Goal: Information Seeking & Learning: Learn about a topic

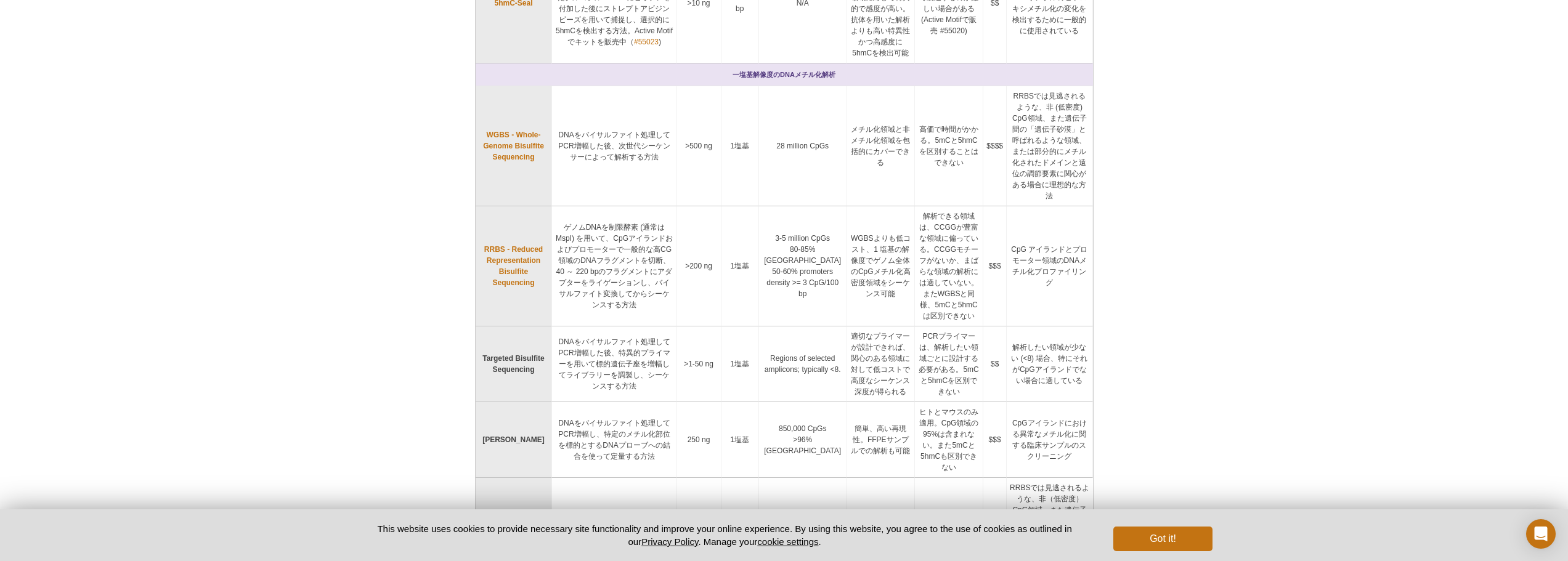
scroll to position [659, 0]
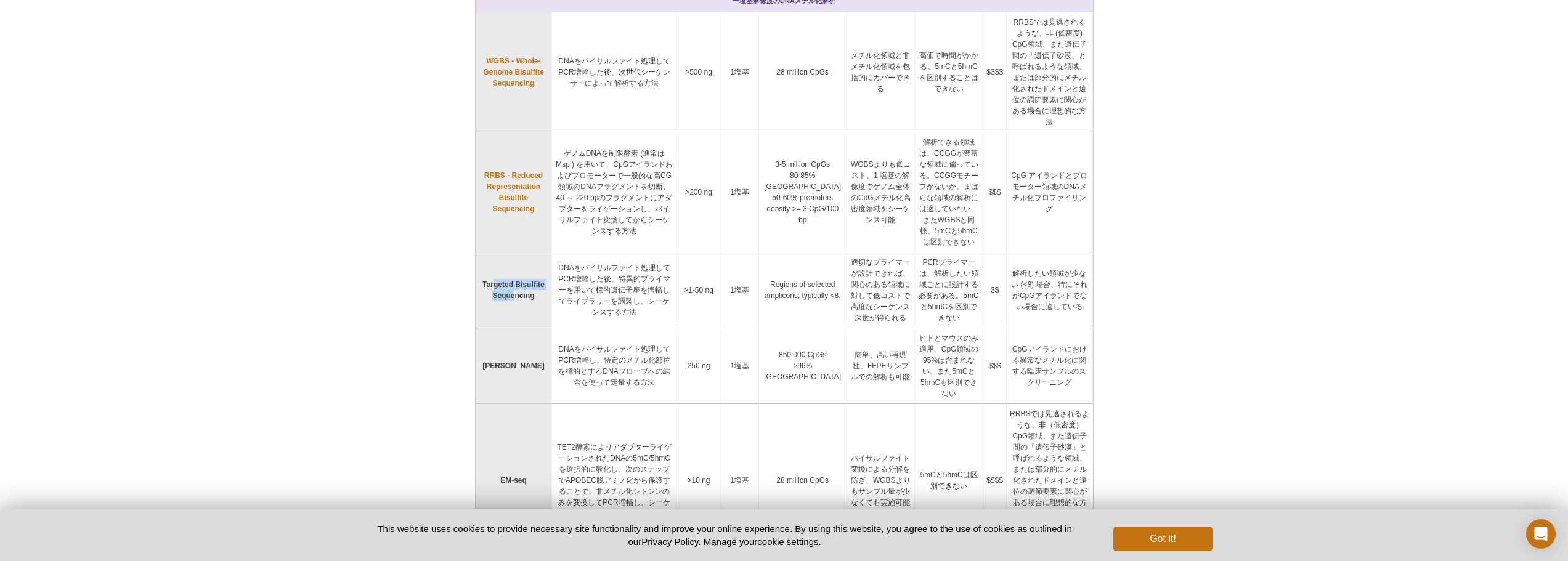
drag, startPoint x: 490, startPoint y: 206, endPoint x: 513, endPoint y: 236, distance: 37.8
click at [513, 252] on td "Targeted Bisulfite Sequencing" at bounding box center [514, 290] width 77 height 76
drag, startPoint x: 506, startPoint y: 291, endPoint x: 512, endPoint y: 290, distance: 6.1
click at [504, 361] on strong "[PERSON_NAME]" at bounding box center [514, 366] width 62 height 9
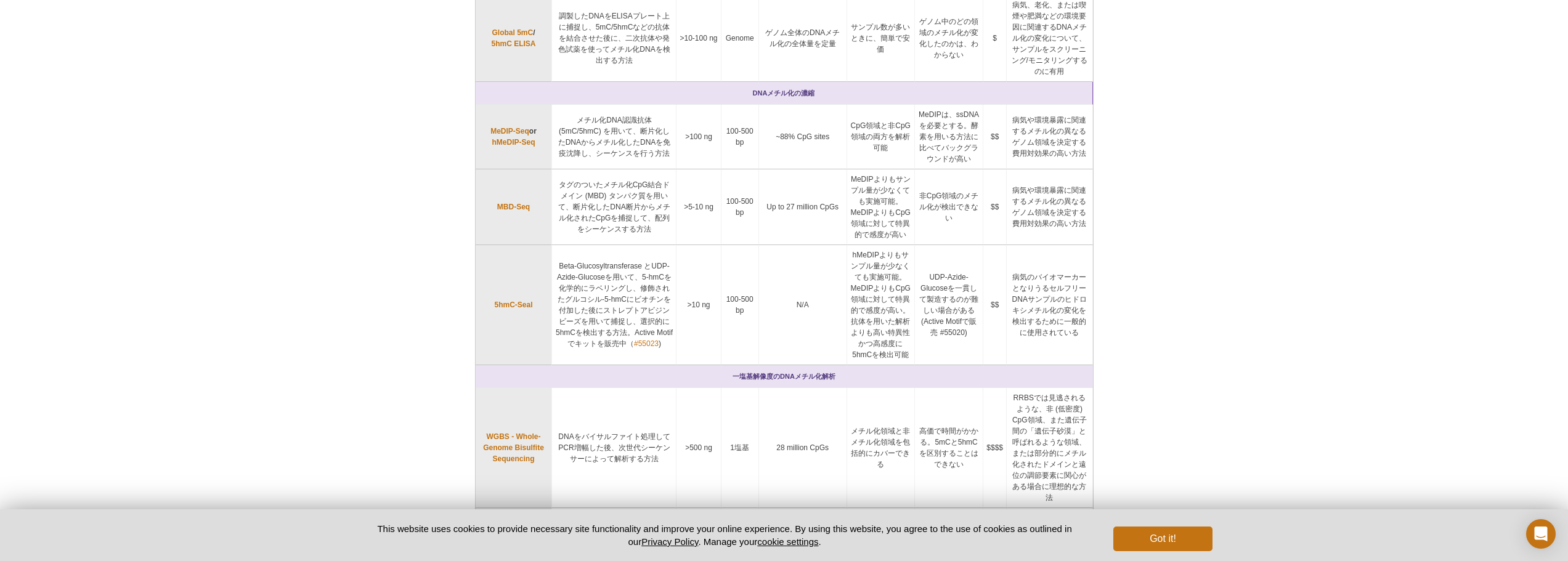
scroll to position [221, 0]
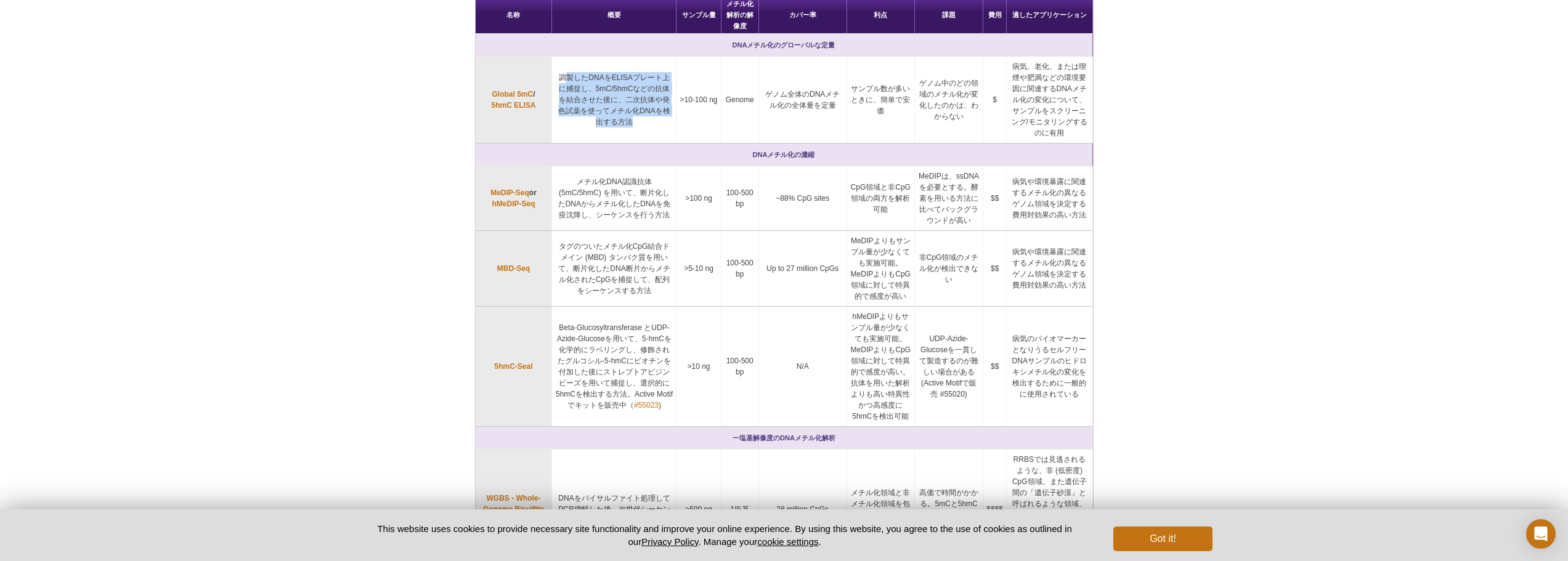
drag, startPoint x: 560, startPoint y: 77, endPoint x: 672, endPoint y: 109, distance: 116.5
click at [672, 109] on td "調製したDNAをELISAプレート上に捕捉し、5mC/5hmCなどの抗体を結合させた後に、二次抗体や発色試薬を使ってメチル化DNAを検出する方法" at bounding box center [614, 100] width 124 height 87
click at [732, 114] on td "Genome" at bounding box center [741, 100] width 38 height 87
drag, startPoint x: 822, startPoint y: 85, endPoint x: 870, endPoint y: 132, distance: 67.2
click at [868, 124] on td "サンプル数が多いときに、簡単で安価" at bounding box center [881, 100] width 68 height 87
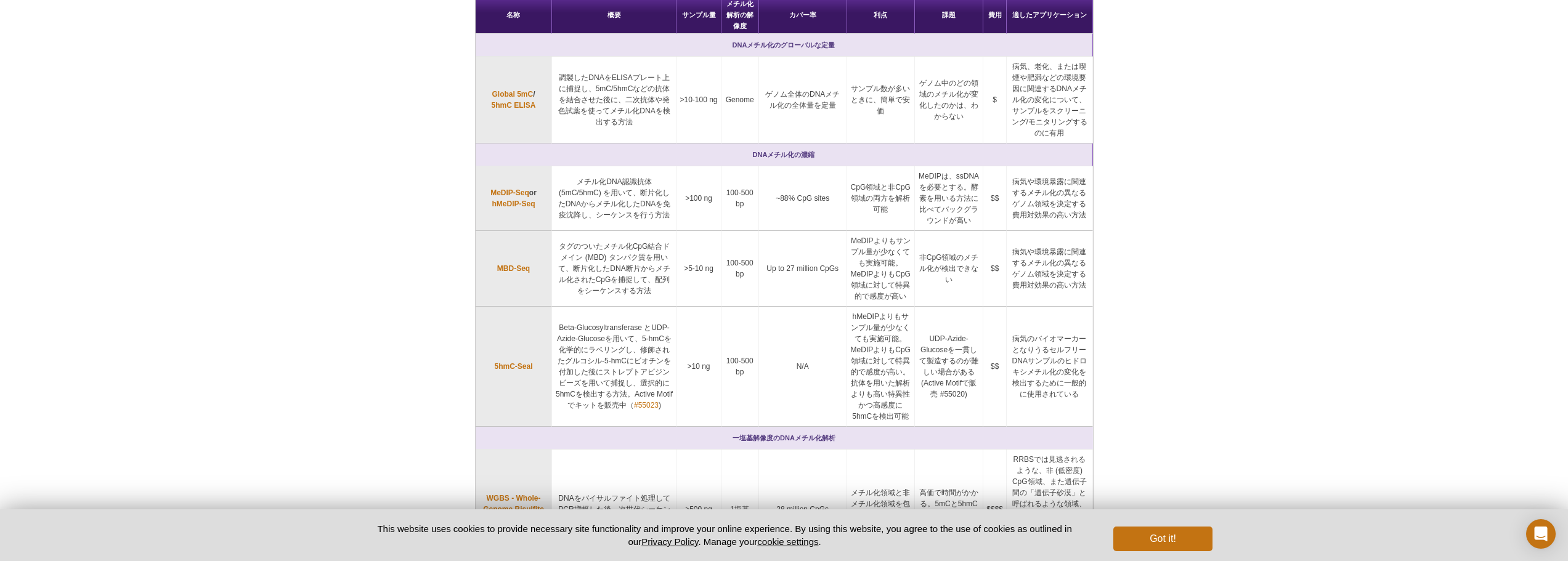
click at [867, 210] on td "CpG領域と非CpG領域の両方を解析可能" at bounding box center [881, 198] width 68 height 64
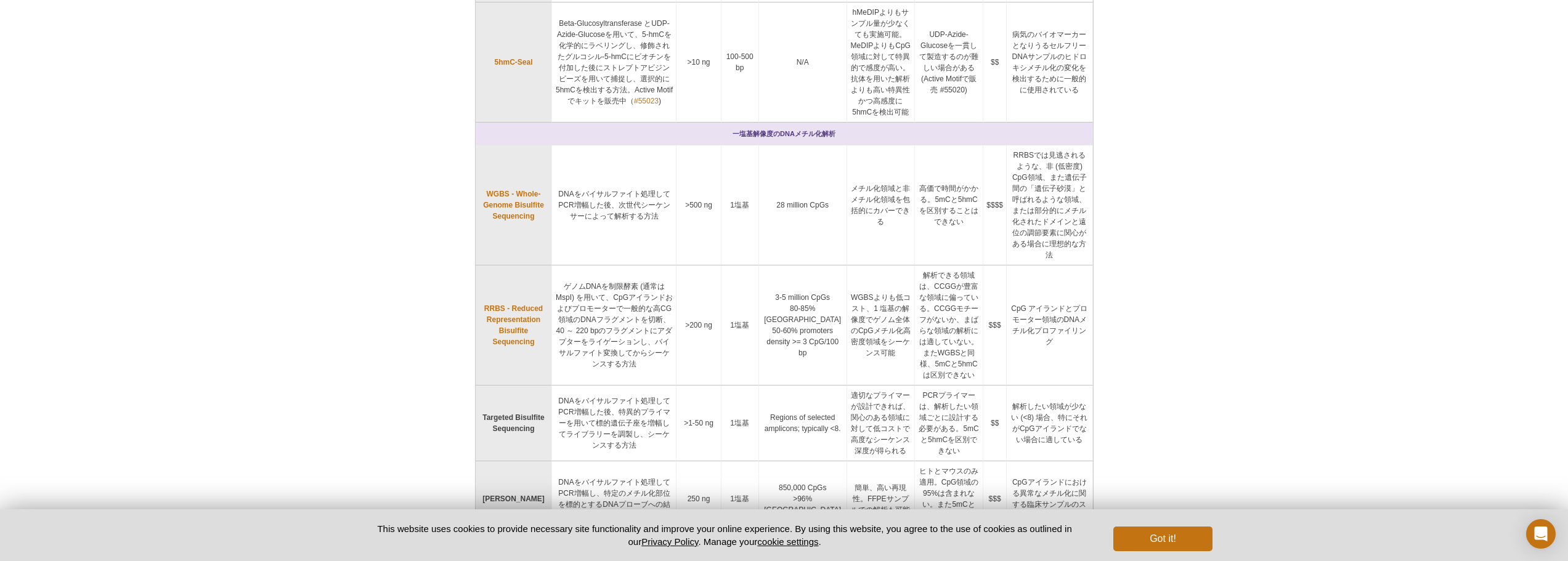
scroll to position [529, 0]
drag, startPoint x: 574, startPoint y: 147, endPoint x: 639, endPoint y: 174, distance: 70.4
click at [639, 174] on td "DNAをバイサルファイト処理してPCR増幅した後、次世代シーケンサーによって解析する方法" at bounding box center [614, 202] width 124 height 120
click at [618, 197] on td "DNAをバイサルファイト処理してPCR増幅した後、次世代シーケンサーによって解析する方法" at bounding box center [614, 202] width 124 height 120
drag, startPoint x: 702, startPoint y: 162, endPoint x: 874, endPoint y: 171, distance: 172.2
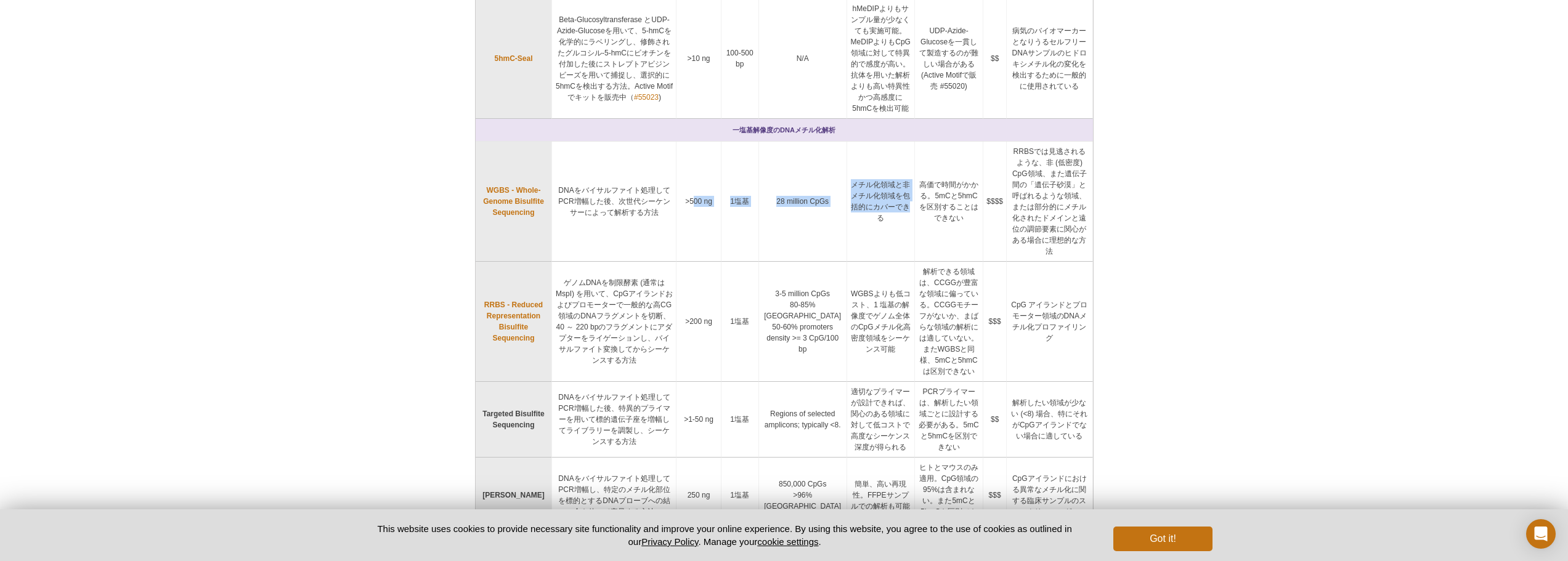
click at [874, 171] on tr "WGBS - Whole-Genome Bisulfite Sequencing DNAをバイサルファイト処理してPCR増幅した後、次世代シーケンサーによって…" at bounding box center [785, 202] width 618 height 120
click at [851, 192] on td "メチル化領域と非メチル化領域を包括的にカバーできる" at bounding box center [881, 202] width 68 height 120
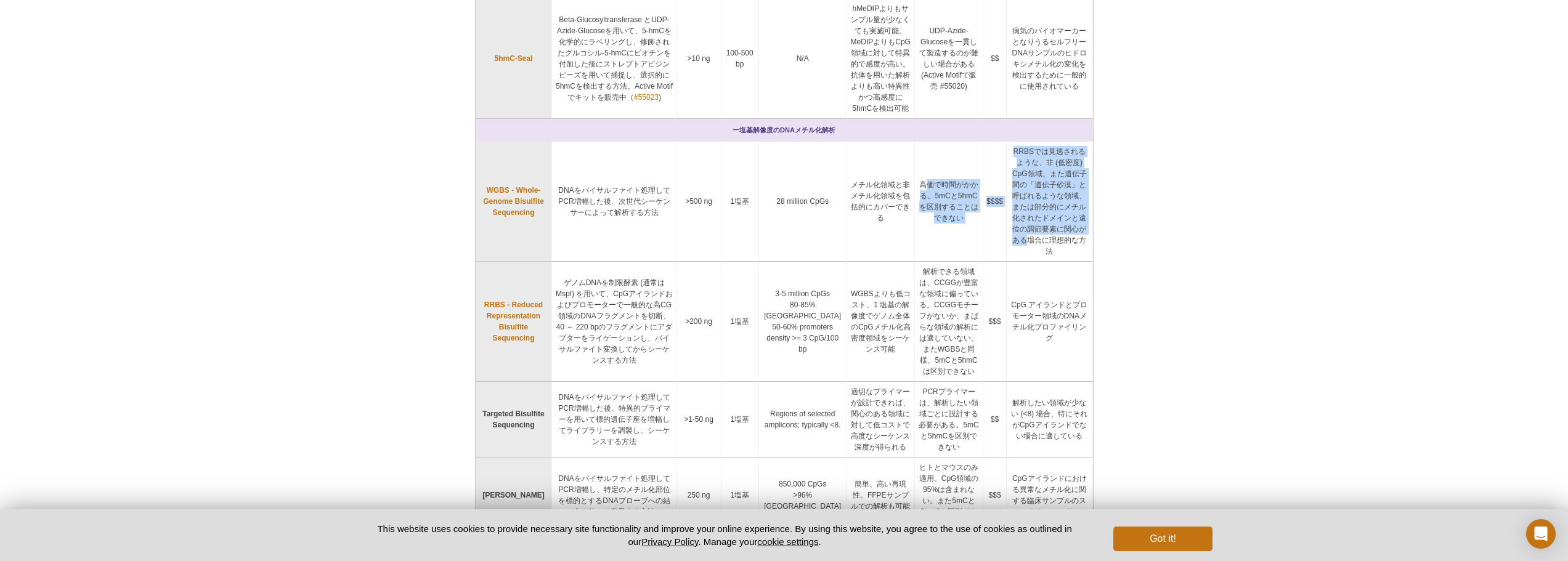
drag, startPoint x: 907, startPoint y: 134, endPoint x: 1075, endPoint y: 189, distance: 176.8
click at [1075, 189] on tr "WGBS - Whole-Genome Bisulfite Sequencing DNAをバイサルファイト処理してPCR増幅した後、次世代シーケンサーによって…" at bounding box center [785, 202] width 618 height 120
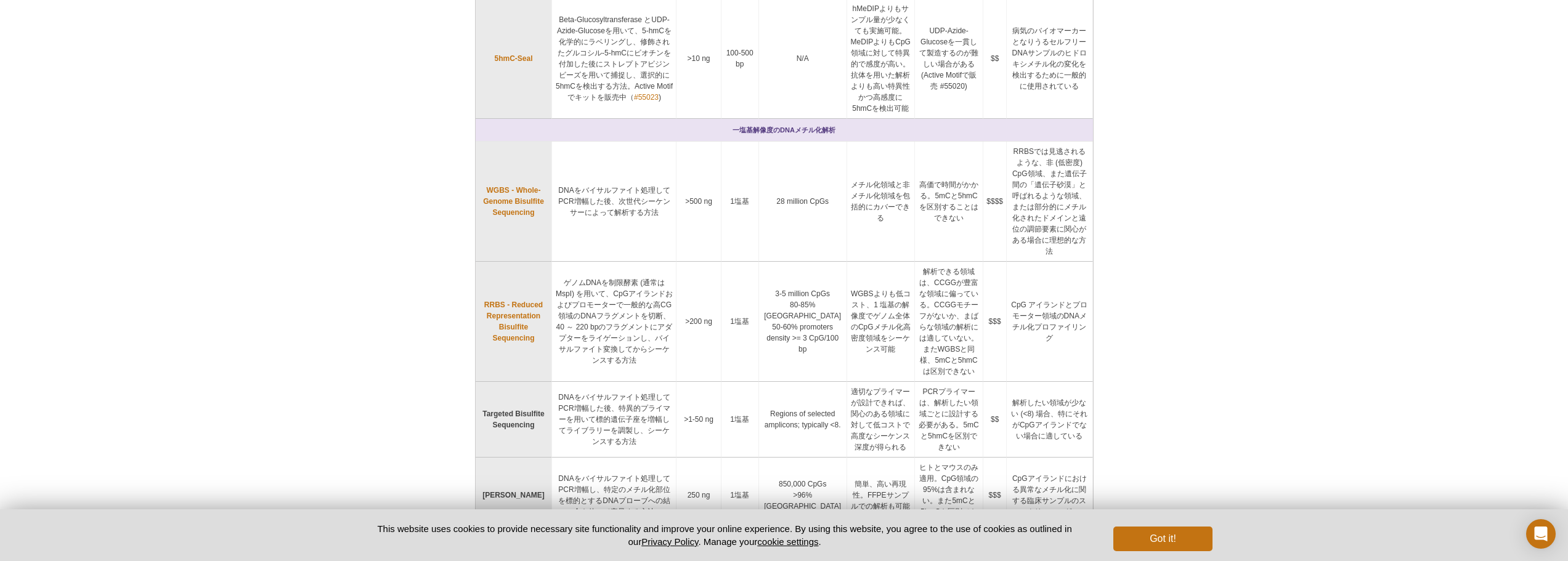
click at [1185, 187] on div "Active Motif Logo Enabling Epigenetics Research 0 Search Skip to content Active…" at bounding box center [784, 220] width 1568 height 1498
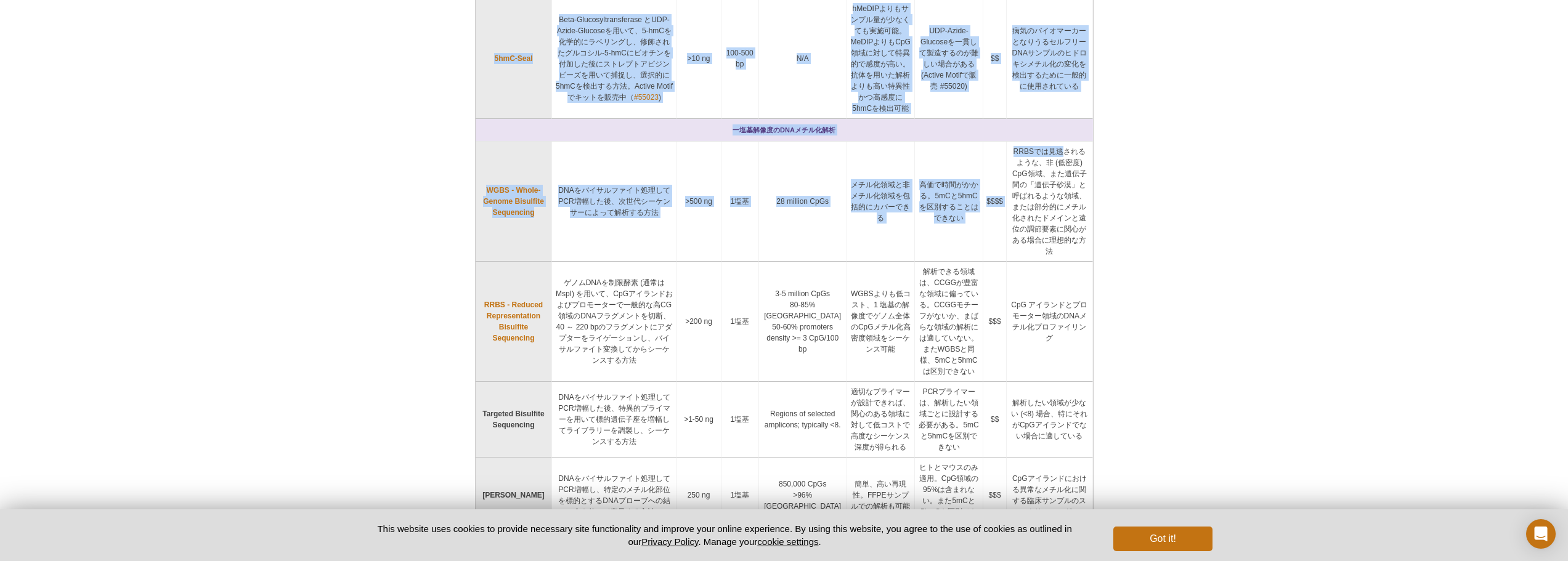
drag, startPoint x: 1049, startPoint y: 109, endPoint x: 1099, endPoint y: 174, distance: 82.0
click at [1095, 173] on div "<< Back to Targets & Applications Home Page DNA メチル化解析法と選択ガイド DNA メチル化は、ほぼすべての生…" at bounding box center [784, 178] width 631 height 1267
click at [1149, 199] on div "Active Motif Logo Enabling Epigenetics Research 0 Search Skip to content Active…" at bounding box center [784, 220] width 1568 height 1498
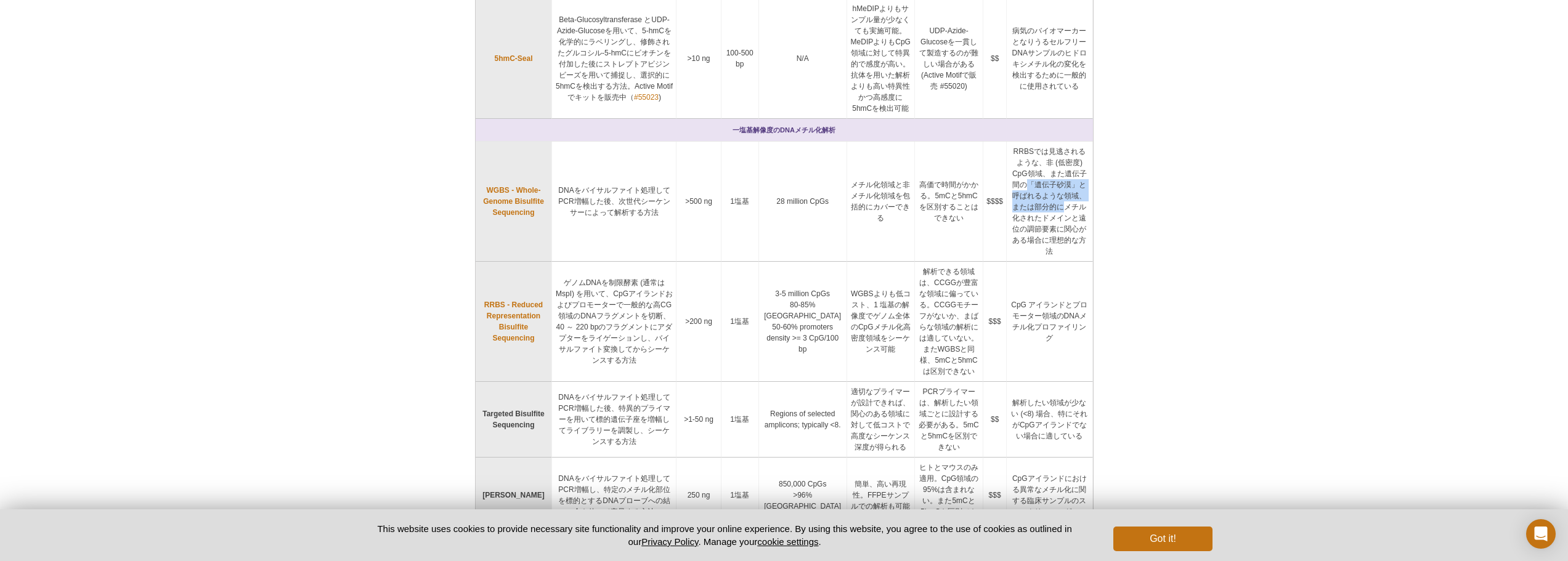
drag, startPoint x: 1054, startPoint y: 140, endPoint x: 1065, endPoint y: 160, distance: 22.8
click at [1065, 160] on td "RRBSでは見逃されるような、非 (低密度) CpG領域、また遺伝子間の「遺伝子砂漠」と呼ばれるような領域、または部分的にメチル化されたドメインと遠位の調節要…" at bounding box center [1049, 202] width 86 height 120
click at [1122, 169] on div "Active Motif Logo Enabling Epigenetics Research 0 Search Skip to content Active…" at bounding box center [784, 220] width 1568 height 1498
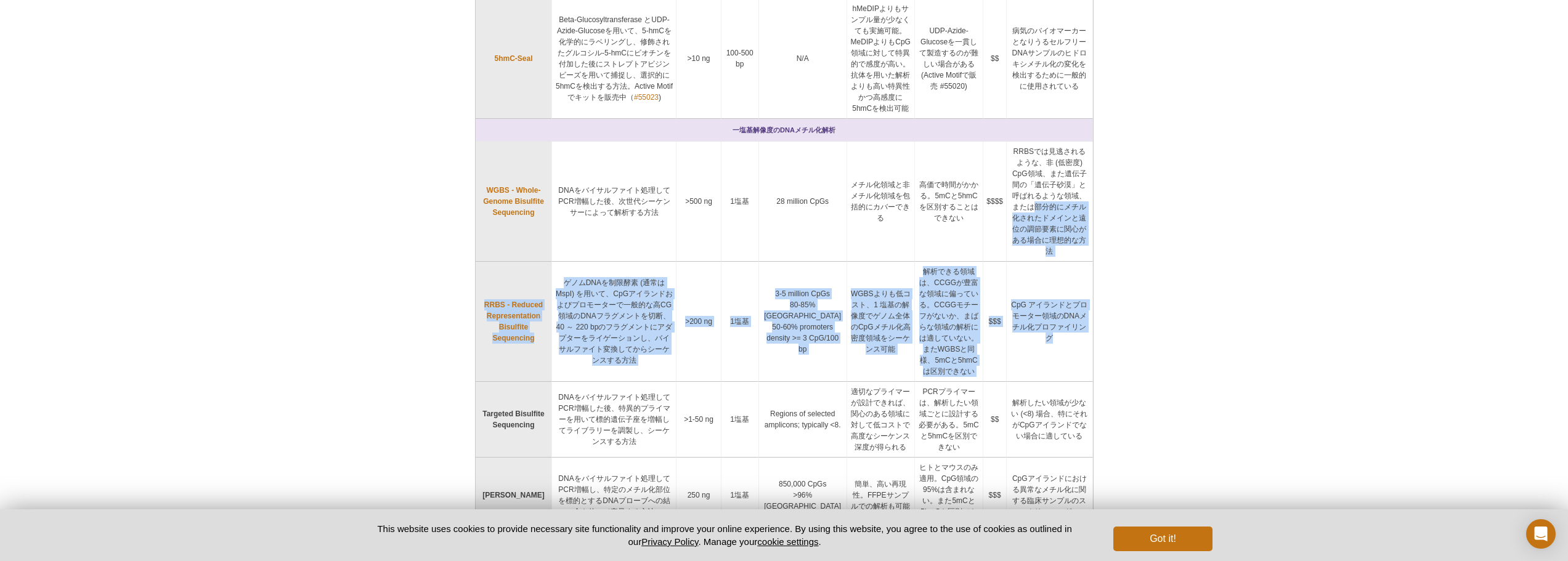
drag, startPoint x: 1034, startPoint y: 168, endPoint x: 1084, endPoint y: 294, distance: 135.6
click at [1084, 294] on tbody "WGBS - Whole-Genome Bisulfite Sequencing DNAをバイサルファイト処理してPCR増幅した後、次世代シーケンサーによって…" at bounding box center [785, 414] width 618 height 545
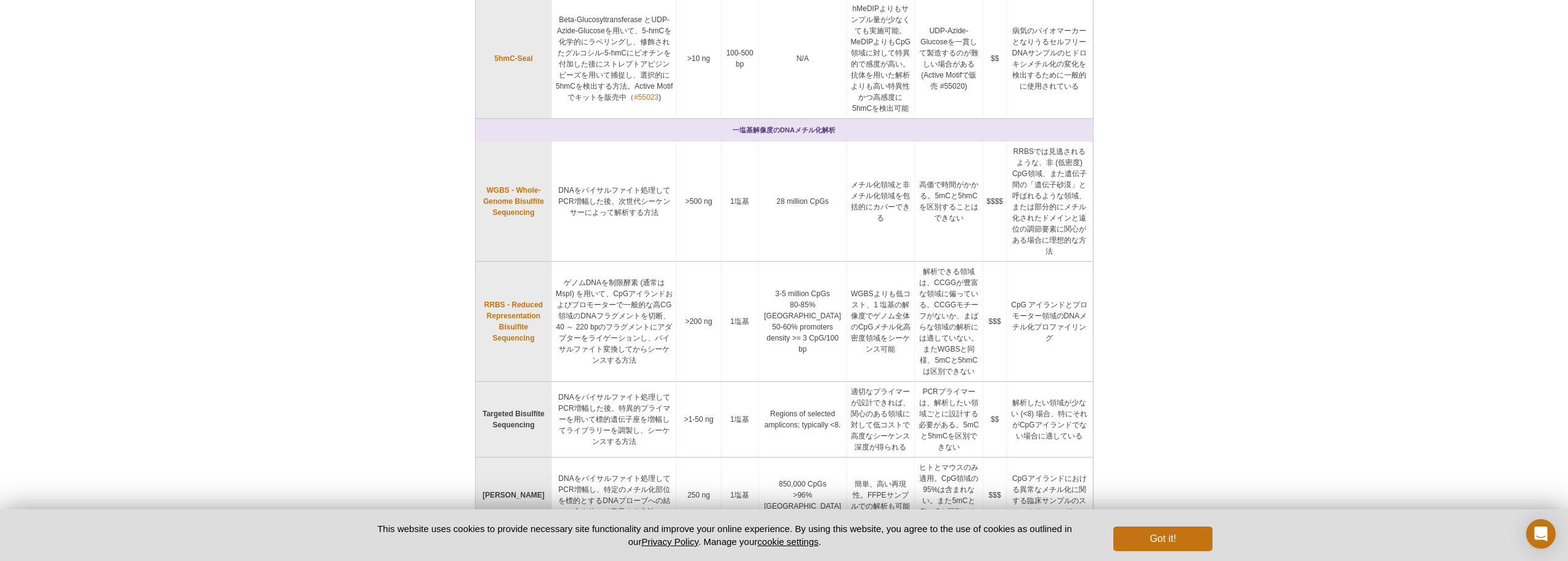
click at [1049, 382] on td "解析したい領域が少ない (<8) 場合、特にそれがCpGアイランドでない場合に適している" at bounding box center [1049, 419] width 86 height 76
drag, startPoint x: 1078, startPoint y: 267, endPoint x: 986, endPoint y: 234, distance: 97.7
click at [986, 262] on tr "RRBS - Reduced Representation Bisulfite Sequencing ゲノムDNAを制限酵素 (通常は MspI) を用いて、…" at bounding box center [785, 322] width 618 height 120
click at [1034, 307] on td "CpG アイランドとプロモーター領域のDNAメチル化プロファイリング" at bounding box center [1049, 322] width 86 height 120
drag, startPoint x: 569, startPoint y: 229, endPoint x: 792, endPoint y: 272, distance: 227.1
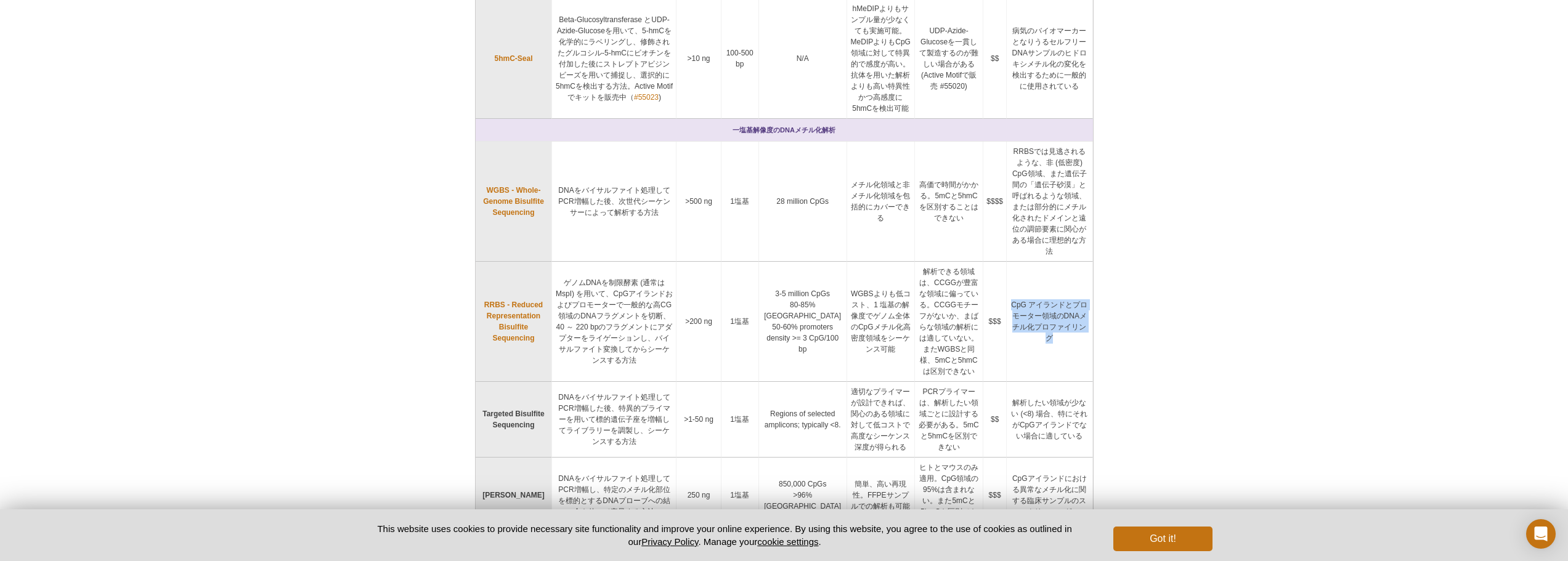
click at [792, 272] on tr "RRBS - Reduced Representation Bisulfite Sequencing ゲノムDNAを制限酵素 (通常は MspI) を用いて、…" at bounding box center [785, 322] width 618 height 120
click at [859, 262] on td "WGBSよりも低コスト、1 塩基の解像度でゲノム全体のCpGメチル化高密度領域をシーケンス可能" at bounding box center [881, 322] width 68 height 120
drag, startPoint x: 771, startPoint y: 219, endPoint x: 801, endPoint y: 235, distance: 34.0
click at [801, 262] on td "3-5 million CpGs 80-85% CpG Islands 50-60% promoters density >= 3 CpG/100 bp" at bounding box center [804, 322] width 88 height 120
click at [790, 274] on td "3-5 million CpGs 80-85% CpG Islands 50-60% promoters density >= 3 CpG/100 bp" at bounding box center [804, 322] width 88 height 120
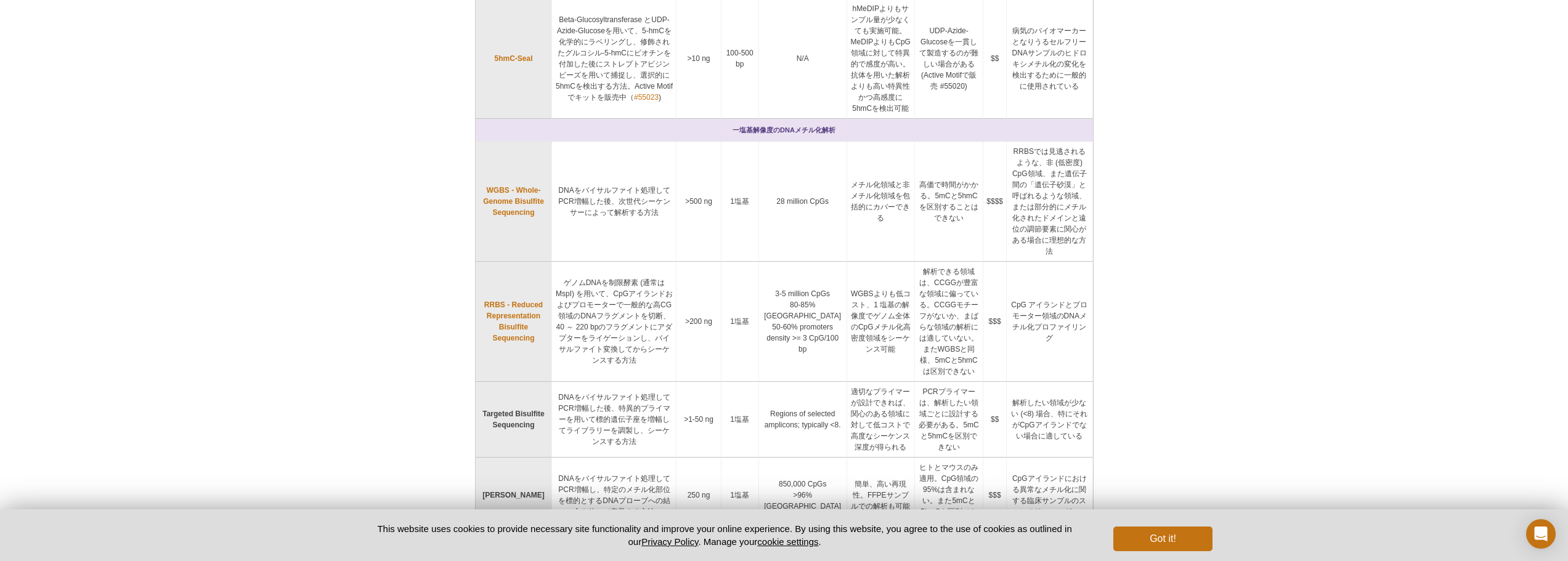
drag, startPoint x: 771, startPoint y: 244, endPoint x: 793, endPoint y: 275, distance: 38.0
click at [793, 275] on td "3-5 million CpGs 80-85% CpG Islands 50-60% promoters density >= 3 CpG/100 bp" at bounding box center [804, 322] width 88 height 120
click at [877, 262] on td "WGBSよりも低コスト、1 塩基の解像度でゲノム全体のCpGメチル化高密度領域をシーケンス可能" at bounding box center [881, 322] width 68 height 120
drag, startPoint x: 834, startPoint y: 227, endPoint x: 848, endPoint y: 271, distance: 46.2
click at [848, 271] on td "WGBSよりも低コスト、1 塩基の解像度でゲノム全体のCpGメチル化高密度領域をシーケンス可能" at bounding box center [881, 322] width 68 height 120
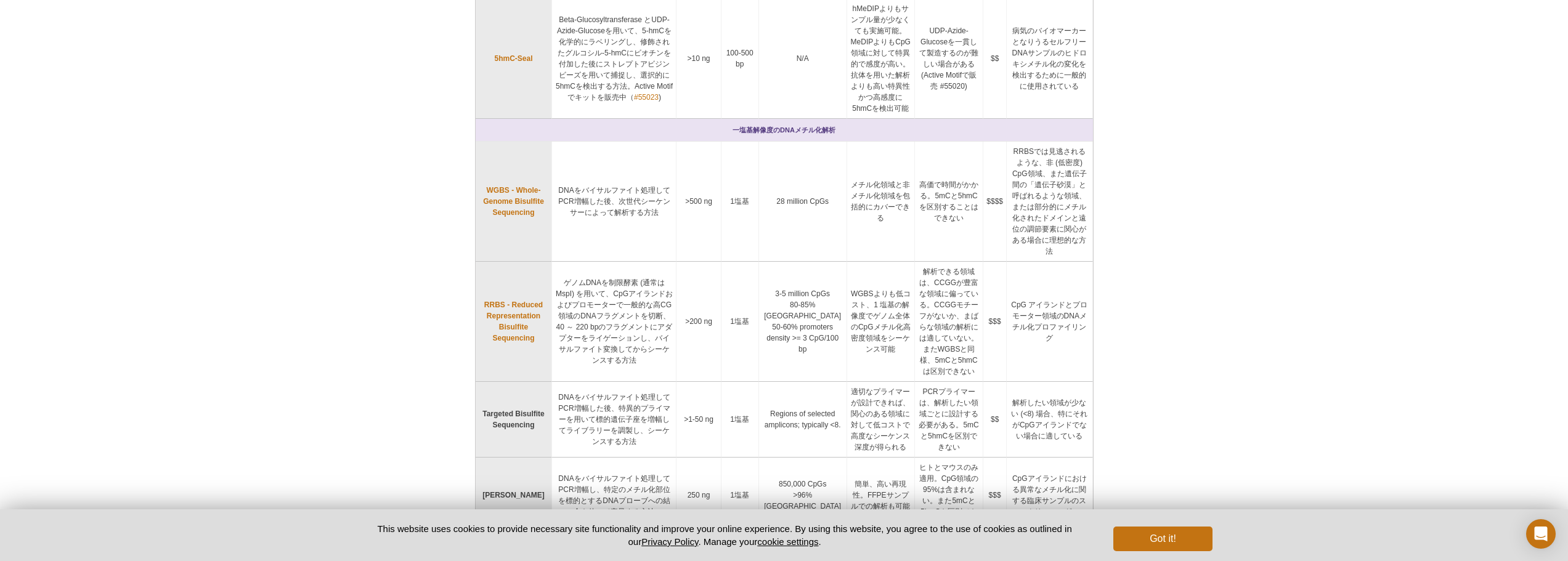
click at [848, 301] on td "WGBSよりも低コスト、1 塩基の解像度でゲノム全体のCpGメチル化高密度領域をシーケンス可能" at bounding box center [881, 322] width 68 height 120
drag, startPoint x: 902, startPoint y: 223, endPoint x: 950, endPoint y: 250, distance: 55.1
click at [928, 262] on td "解析できる領域は、CCGGが豊富な領域に偏っている。CCGGモチーフがないか、まばらな領域の解析には適していない。またWGBSと同様、5mCと5hmCは区別で…" at bounding box center [949, 322] width 69 height 120
click at [925, 308] on td "解析できる領域は、CCGGが豊富な領域に偏っている。CCGGモチーフがないか、まばらな領域の解析には適していない。またWGBSと同様、5mCと5hmCは区別で…" at bounding box center [949, 322] width 69 height 120
drag, startPoint x: 573, startPoint y: 334, endPoint x: 677, endPoint y: 360, distance: 107.2
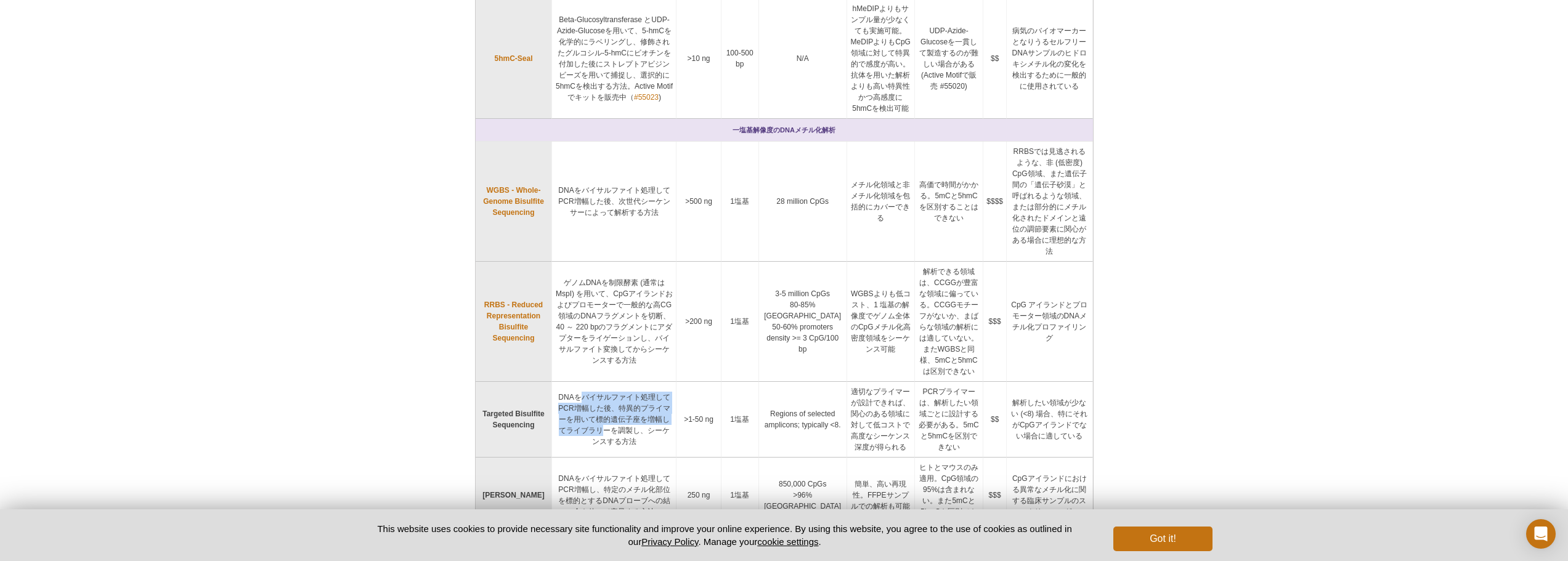
click at [676, 382] on td "DNAをバイサルファイト処理してPCR増幅した後、特異的プライマーを用いて標的遺伝子座を増幅してライブラリーを調製し、シーケンスする方法" at bounding box center [614, 419] width 124 height 76
click at [644, 382] on td "DNAをバイサルファイト処理してPCR増幅した後、特異的プライマーを用いて標的遺伝子座を増幅してライブラリーを調製し、シーケンスする方法" at bounding box center [614, 419] width 124 height 76
drag, startPoint x: 549, startPoint y: 356, endPoint x: 705, endPoint y: 369, distance: 156.5
click at [704, 382] on tr "Targeted Bisulfite Sequencing DNAをバイサルファイト処理してPCR増幅した後、特異的プライマーを用いて標的遺伝子座を増幅してラ…" at bounding box center [785, 419] width 618 height 76
click at [757, 382] on td "1塩基" at bounding box center [741, 419] width 38 height 76
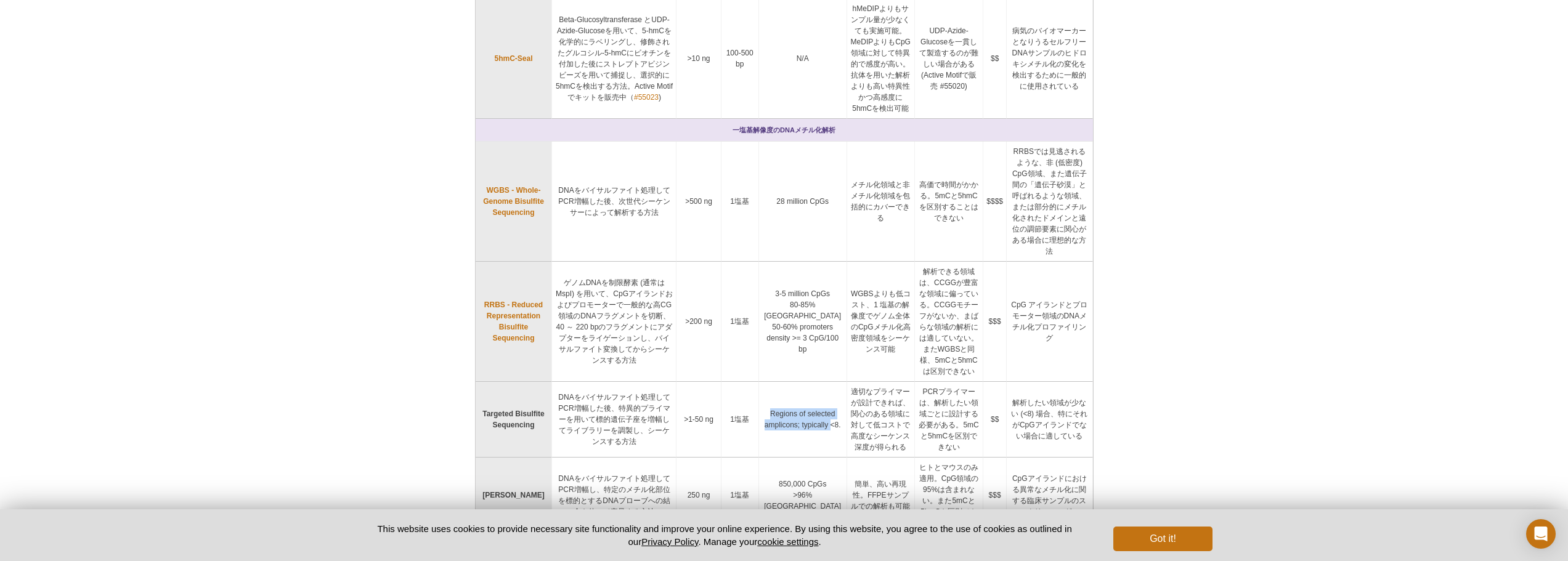
drag, startPoint x: 774, startPoint y: 330, endPoint x: 801, endPoint y: 374, distance: 51.6
click at [801, 382] on td "Regions of selected amplicons; typically <8." at bounding box center [804, 419] width 88 height 76
click at [847, 382] on td "適切なプライマーが設計できれば、関心のある領域に対して低コストで高度なシーケンス深度が得られる" at bounding box center [881, 419] width 68 height 76
drag, startPoint x: 826, startPoint y: 326, endPoint x: 882, endPoint y: 380, distance: 77.8
click at [882, 382] on td "適切なプライマーが設計できれば、関心のある領域に対して低コストで高度なシーケンス深度が得られる" at bounding box center [881, 419] width 68 height 76
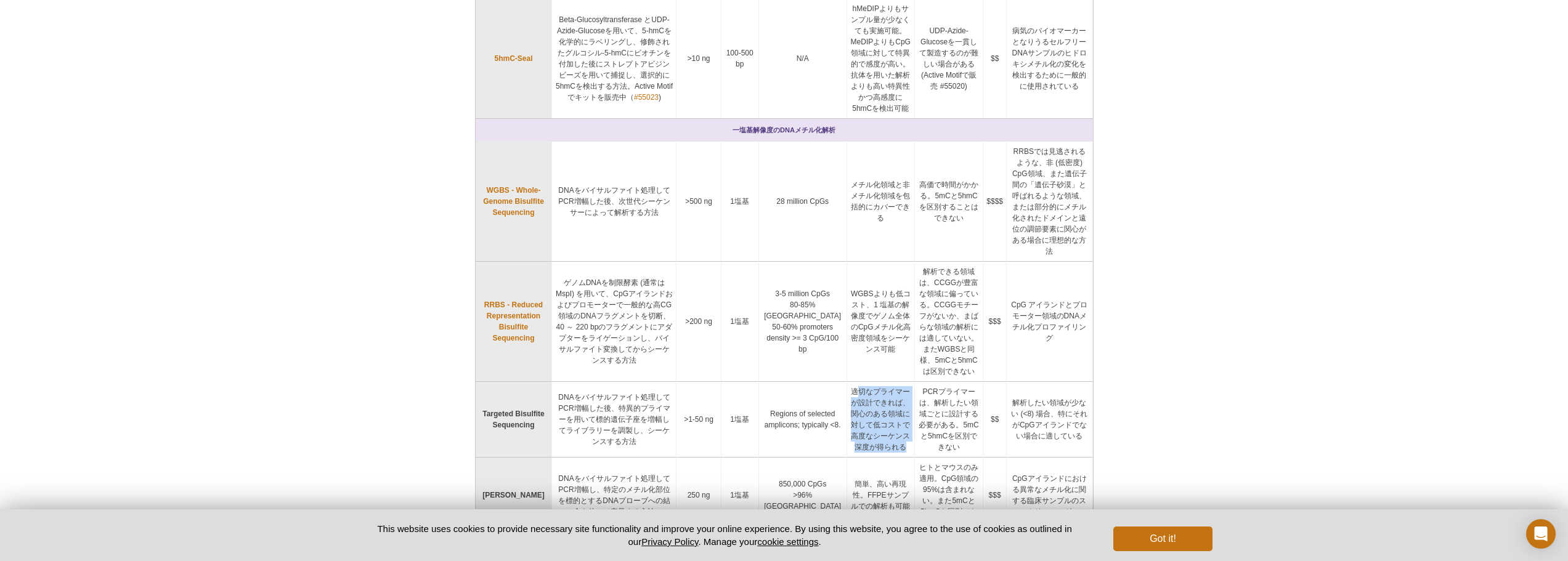
click at [864, 383] on td "適切なプライマーが設計できれば、関心のある領域に対して低コストで高度なシーケンス深度が得られる" at bounding box center [881, 419] width 68 height 76
drag, startPoint x: 848, startPoint y: 346, endPoint x: 873, endPoint y: 382, distance: 43.8
click at [873, 382] on td "適切なプライマーが設計できれば、関心のある領域に対して低コストで高度なシーケンス深度が得られる" at bounding box center [881, 419] width 68 height 76
click at [932, 382] on td "PCRプライマーは、解析したい領域ごとに設計する必要がある。5mCと5hmCを区別できない" at bounding box center [949, 419] width 69 height 76
drag, startPoint x: 898, startPoint y: 325, endPoint x: 970, endPoint y: 380, distance: 90.6
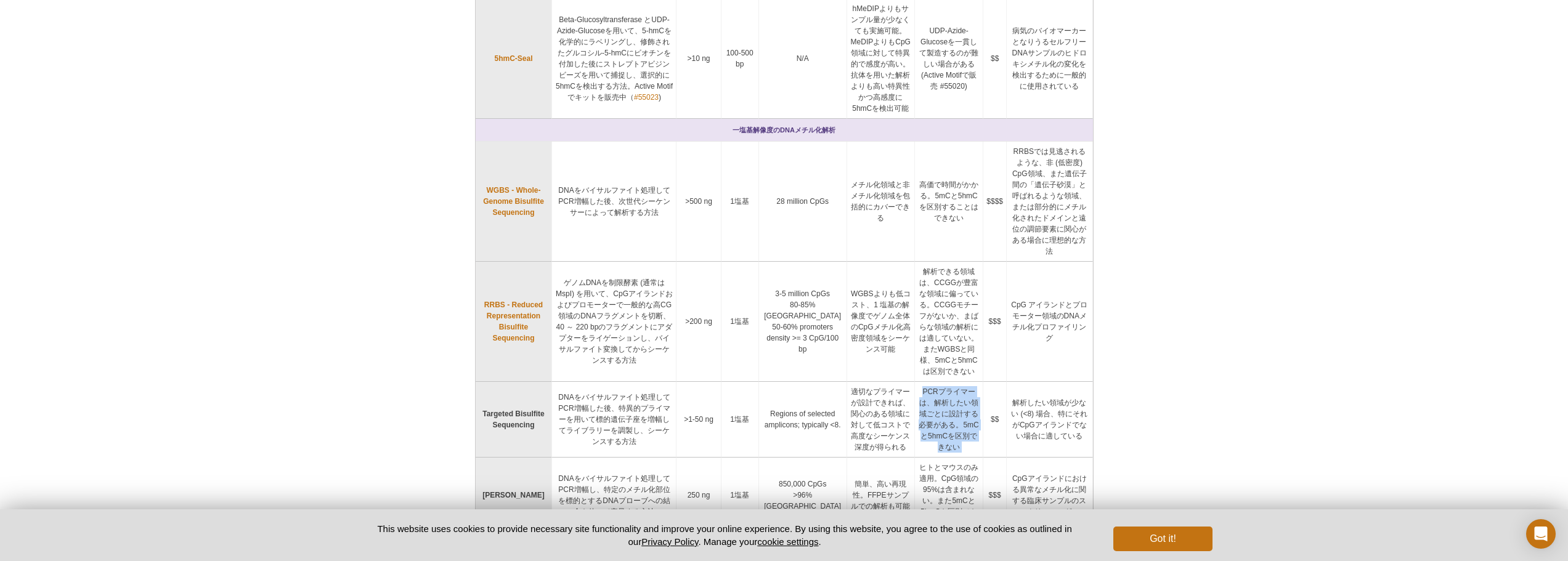
click at [970, 382] on tr "Targeted Bisulfite Sequencing DNAをバイサルファイト処理してPCR増幅した後、特異的プライマーを用いて標的遺伝子座を増幅してラ…" at bounding box center [785, 419] width 618 height 76
click at [939, 385] on td "PCRプライマーは、解析したい領域ごとに設計する必要がある。5mCと5hmCを区別できない" at bounding box center [949, 419] width 69 height 76
click at [988, 382] on td "$$" at bounding box center [995, 419] width 23 height 76
drag, startPoint x: 997, startPoint y: 333, endPoint x: 1085, endPoint y: 372, distance: 96.3
click at [1085, 382] on td "解析したい領域が少ない (<8) 場合、特にそれがCpGアイランドでない場合に適している" at bounding box center [1049, 419] width 86 height 76
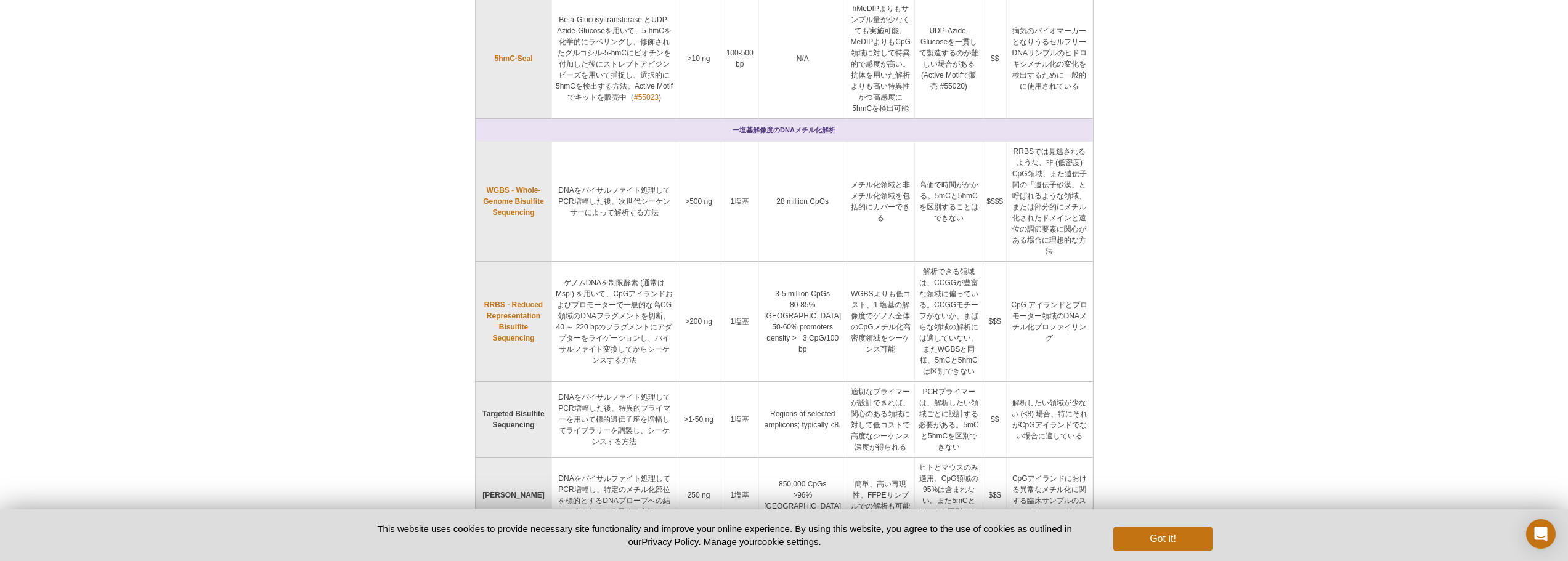
click at [1130, 368] on div "Active Motif Logo Enabling Epigenetics Research 0 Search Skip to content Active…" at bounding box center [784, 220] width 1568 height 1498
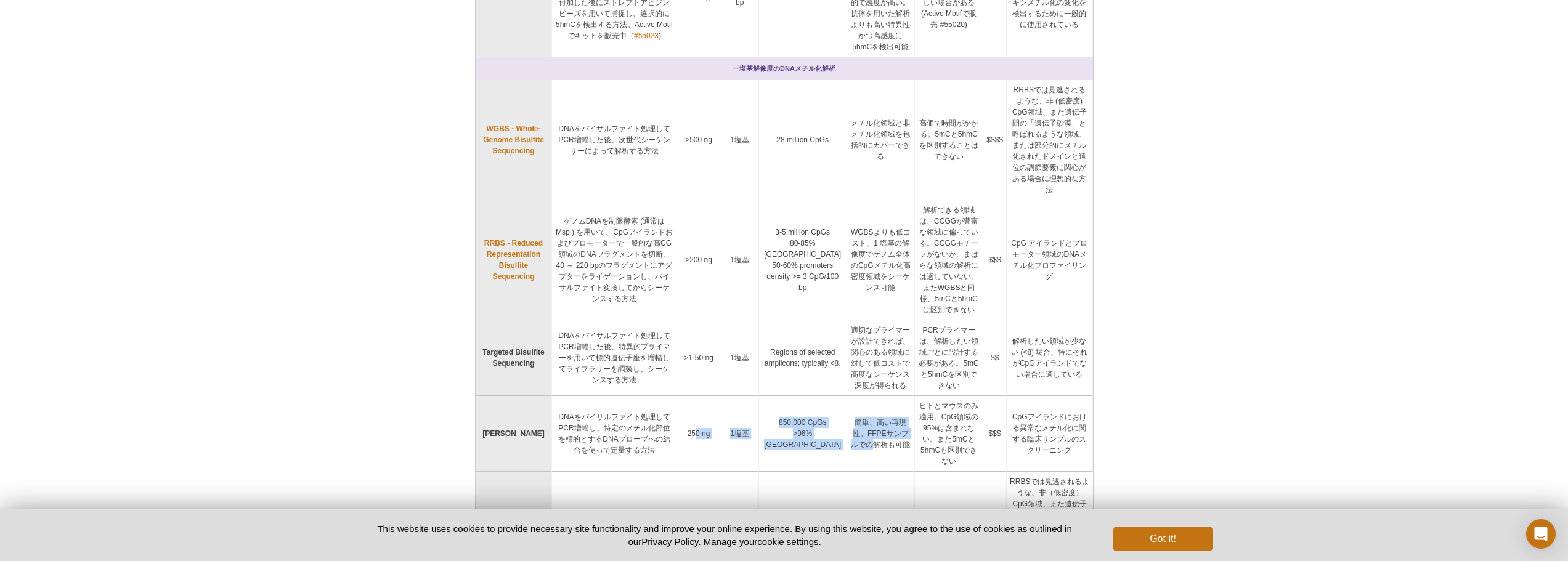
drag, startPoint x: 709, startPoint y: 357, endPoint x: 818, endPoint y: 381, distance: 111.6
click at [818, 396] on tr "Bead Array DNAをバイサルファイト処理してPCR増幅し、特定のメチル化部位を標的とするDNAプローブへの結合を使って定量する方法 250 ng 1…" at bounding box center [785, 434] width 618 height 76
click at [847, 396] on td "簡単、高い再現性。FFPEサンプルでの解析も可能" at bounding box center [881, 434] width 68 height 76
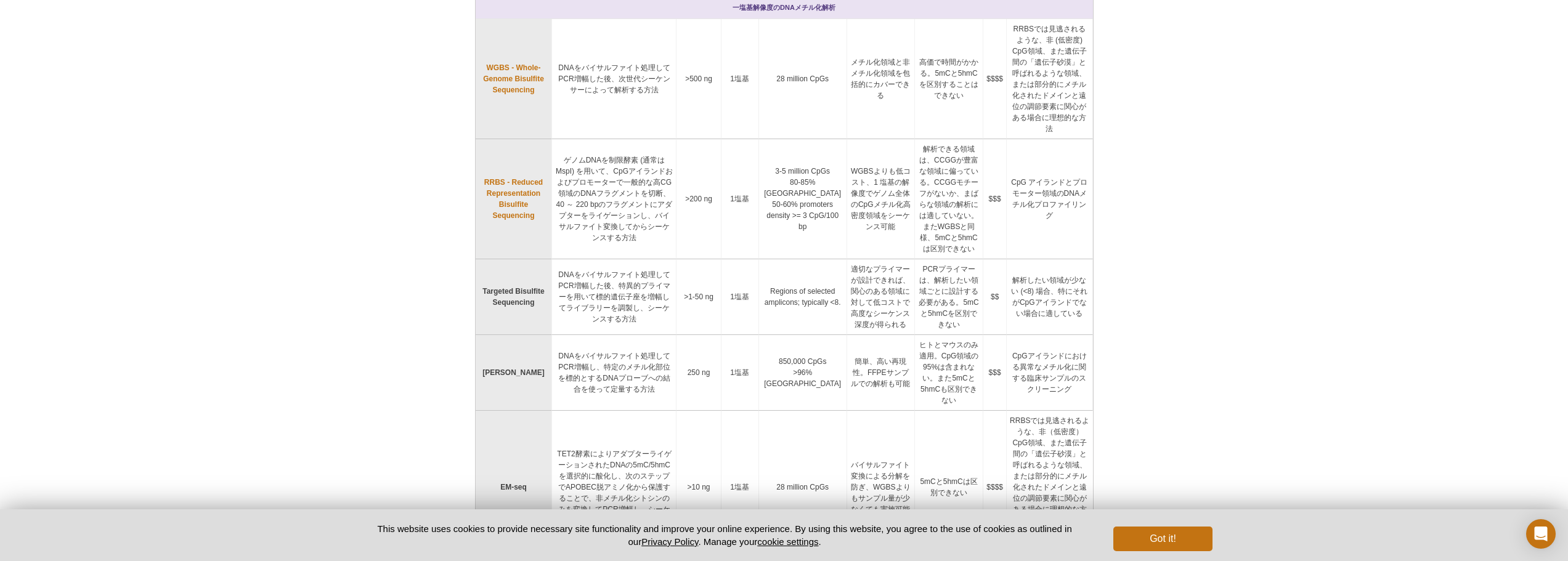
scroll to position [652, 0]
drag, startPoint x: 572, startPoint y: 372, endPoint x: 665, endPoint y: 424, distance: 106.6
click at [665, 424] on td "TET2酵素によりアダプターライゲーションされたDNAの5mC/5hmCを選択的に酸化し、次のステップでAPOBEC脱アミノ化から保護することで、非メチル化シ…" at bounding box center [614, 487] width 124 height 153
click at [618, 455] on td "TET2酵素によりアダプターライゲーションされたDNAの5mC/5hmCを選択的に酸化し、次のステップでAPOBEC脱アミノ化から保護することで、非メチル化シ…" at bounding box center [614, 487] width 124 height 153
drag, startPoint x: 835, startPoint y: 366, endPoint x: 883, endPoint y: 438, distance: 86.5
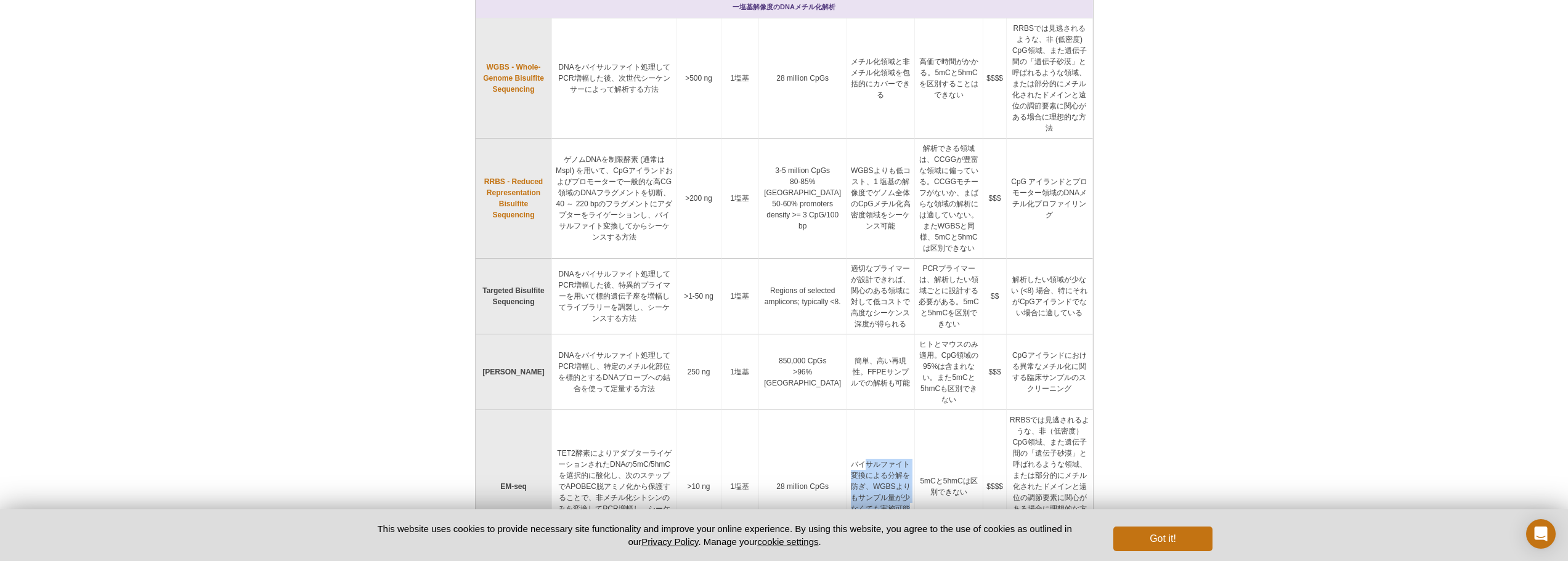
click at [879, 437] on td "バイサルファイト変換による分解を防ぎ、WGBSよりもサンプル量が少なくても実施可能" at bounding box center [881, 487] width 68 height 153
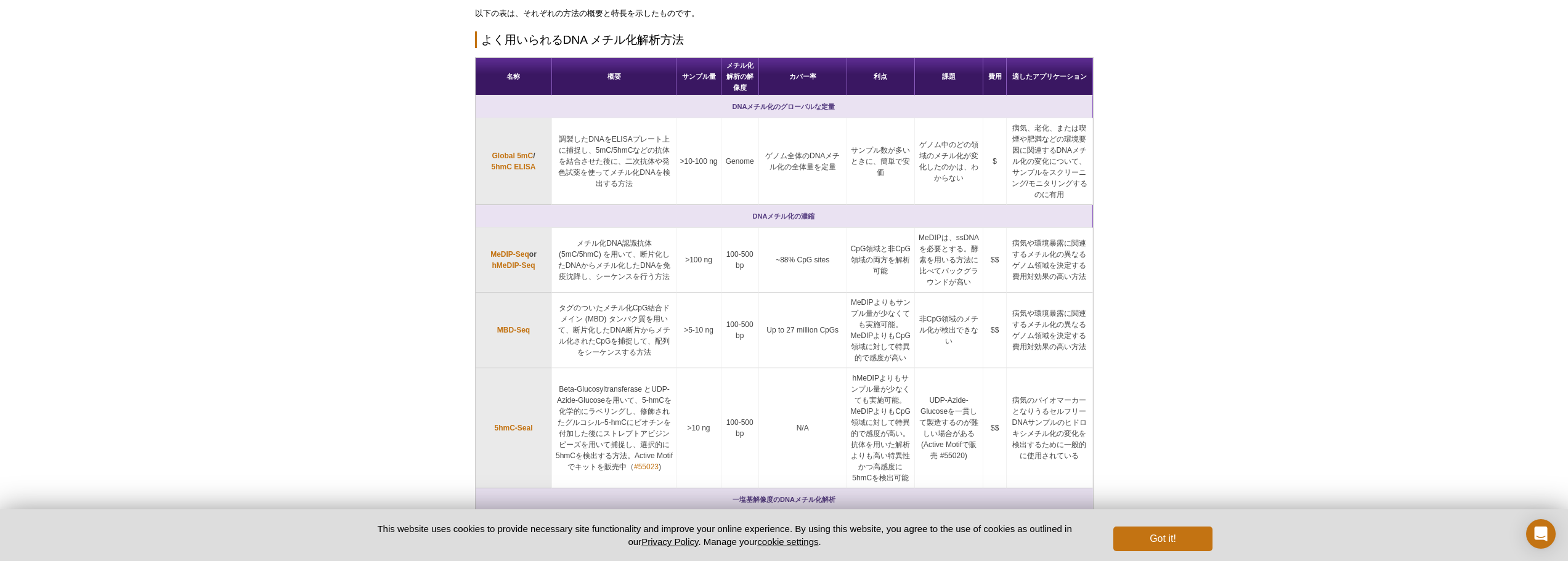
scroll to position [221, 0]
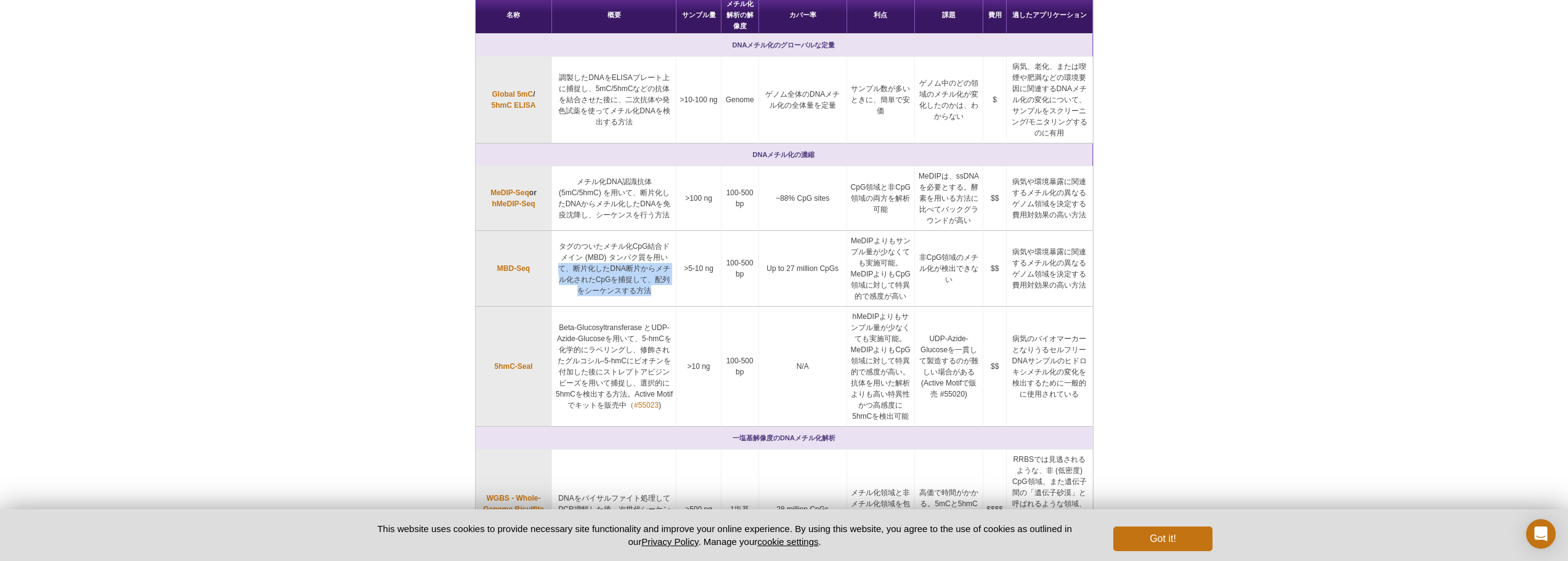
drag, startPoint x: 643, startPoint y: 244, endPoint x: 652, endPoint y: 280, distance: 37.1
click at [652, 279] on td "タグのついたメチル化CpG結合ドメイン (MBD) タンパク質を用いて、断片化したDNA断片からメチル化されたCpGを捕捉して、配列をシーケンスする方法" at bounding box center [614, 268] width 124 height 76
click at [597, 310] on td "Beta-Glucosyltransferase とUDP-Azide-Glucoseを用いて、5-hmCを化学的にラベリングし、修飾されたグルコシル-5-h…" at bounding box center [614, 367] width 124 height 120
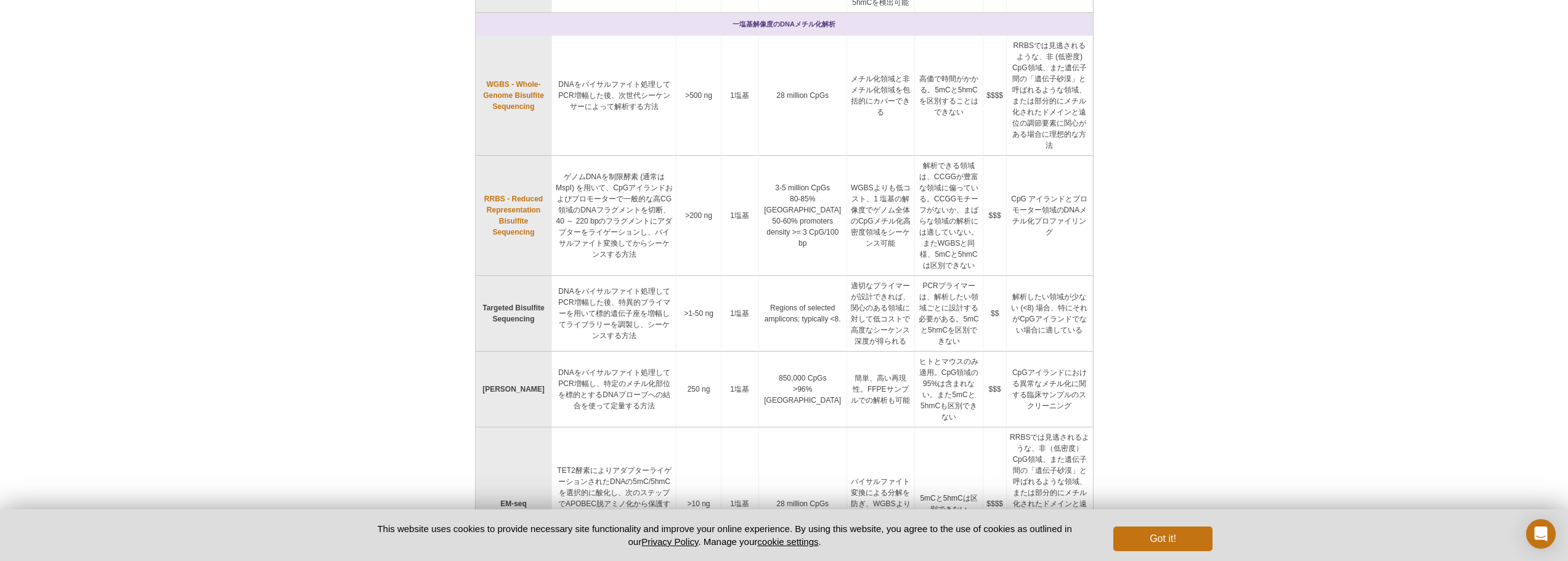
scroll to position [714, 0]
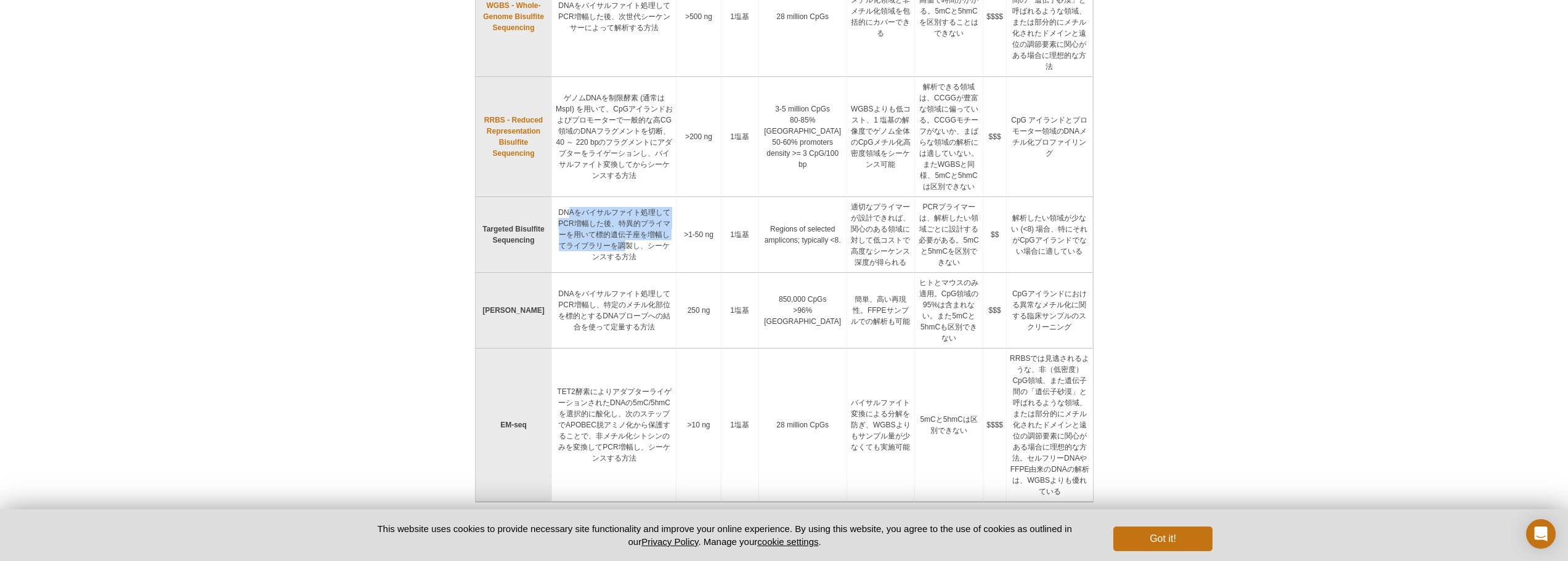
drag, startPoint x: 563, startPoint y: 147, endPoint x: 584, endPoint y: 200, distance: 57.0
click at [584, 200] on td "DNAをバイサルファイト処理してPCR増幅した後、特異的プライマーを用いて標的遺伝子座を増幅してライブラリーを調製し、シーケンスする方法" at bounding box center [614, 235] width 124 height 76
click at [540, 273] on td "[PERSON_NAME]" at bounding box center [514, 310] width 77 height 76
drag, startPoint x: 561, startPoint y: 149, endPoint x: 725, endPoint y: 206, distance: 173.6
click at [710, 206] on tr "Targeted Bisulfite Sequencing DNAをバイサルファイト処理してPCR増幅した後、特異的プライマーを用いて標的遺伝子座を増幅してラ…" at bounding box center [785, 235] width 618 height 76
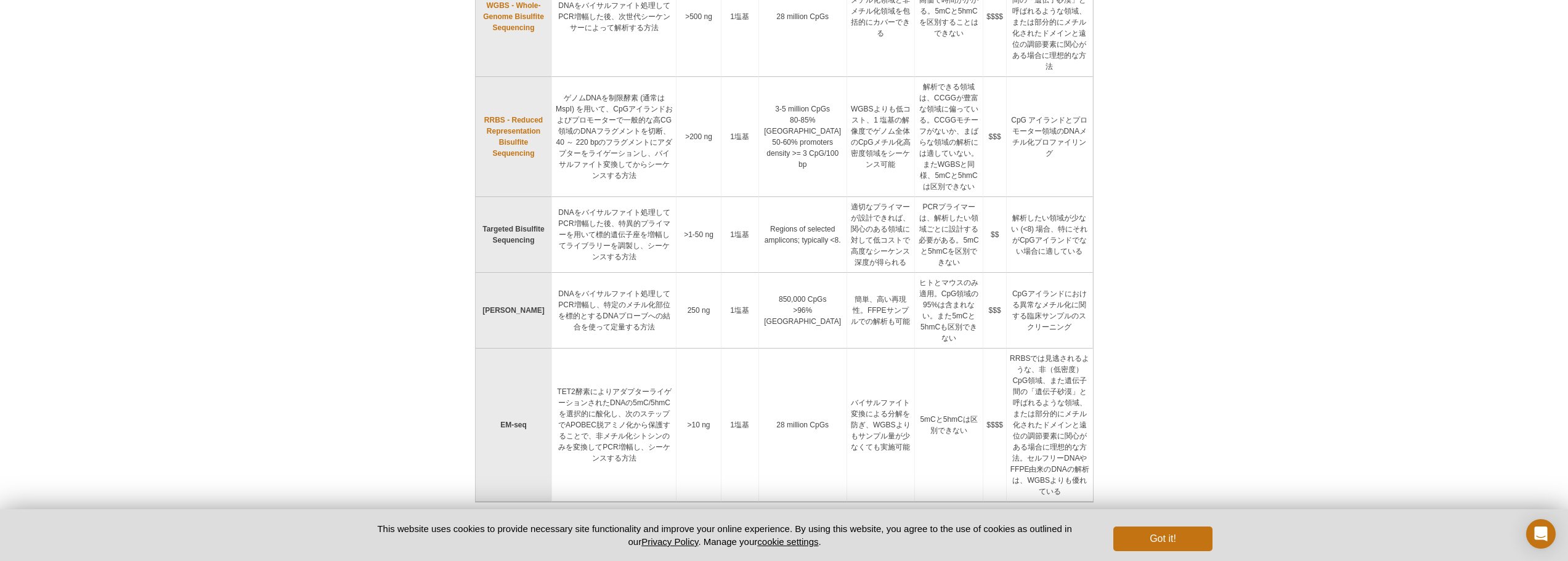
click at [782, 273] on td "850,000 CpGs >96% [GEOGRAPHIC_DATA]" at bounding box center [804, 310] width 88 height 76
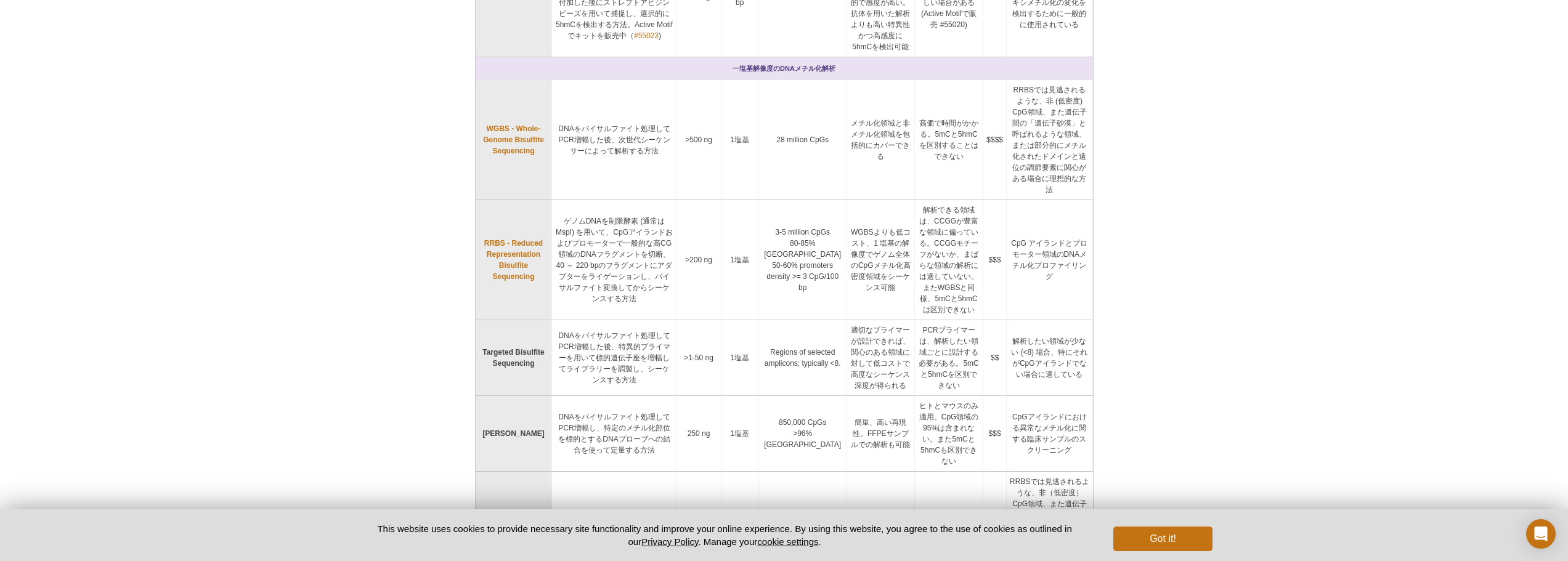
scroll to position [529, 0]
